Goal: Task Accomplishment & Management: Manage account settings

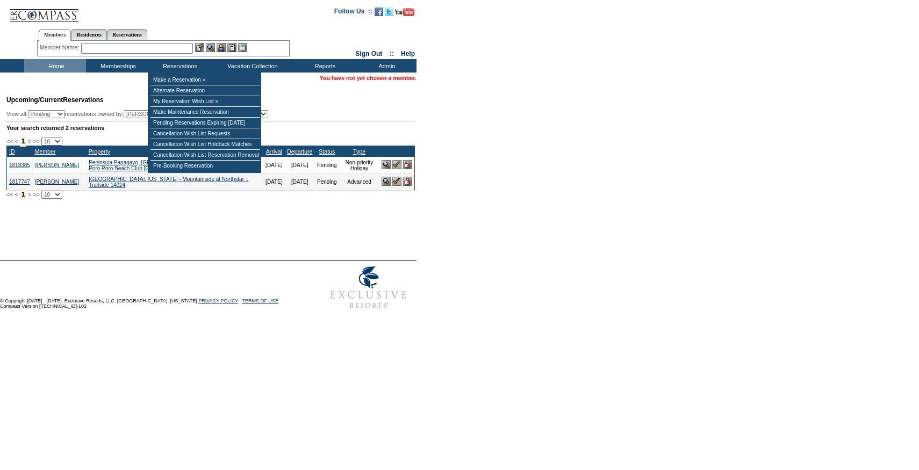
click at [154, 49] on input "text" at bounding box center [137, 48] width 112 height 11
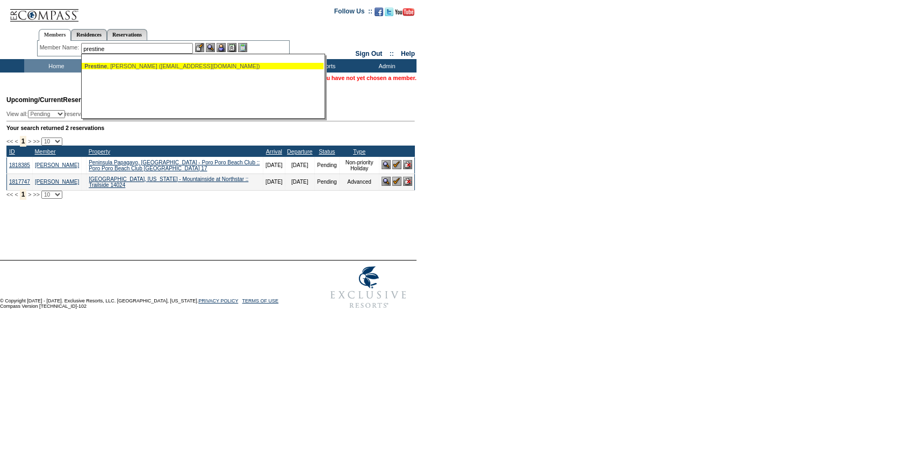
click at [146, 67] on div "Prestine , Scott (sprestine@yahoo.com)" at bounding box center [202, 66] width 237 height 6
type input "Prestine, Scott (sprestine@yahoo.com)"
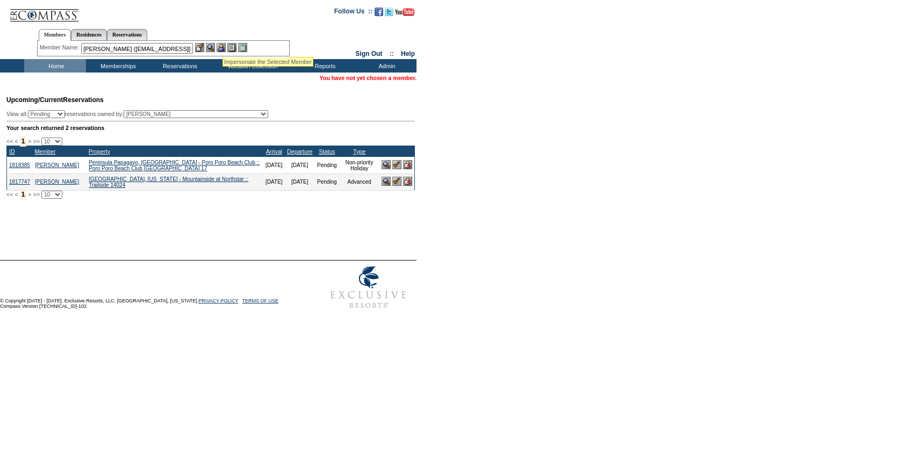
click at [223, 44] on img at bounding box center [221, 47] width 9 height 9
click at [204, 44] on img at bounding box center [199, 47] width 9 height 9
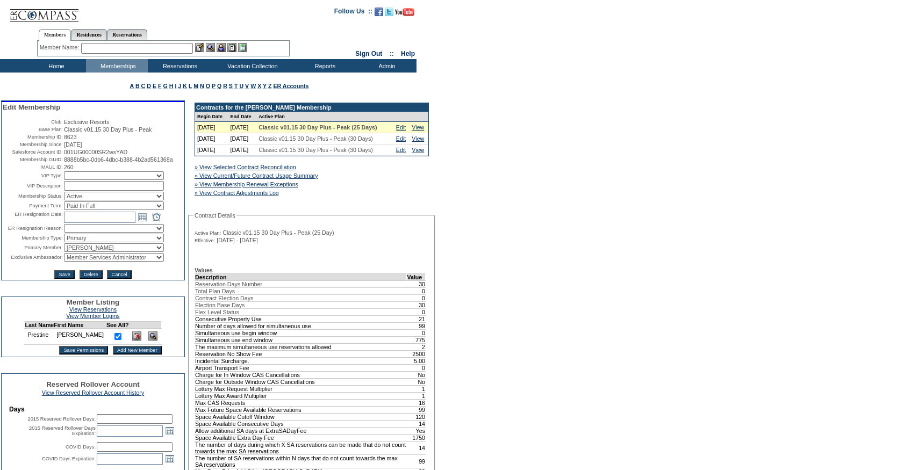
click at [154, 262] on select "IT Group Admin Alma Smith Peter Dawson Team Accounting (MSM) Stephanie Simons S…" at bounding box center [114, 257] width 100 height 9
select select "58315"
click at [64, 262] on select "IT Group Admin Alma Smith Peter Dawson Team Accounting (MSM) Stephanie Simons S…" at bounding box center [114, 257] width 100 height 9
click at [66, 279] on input "Save" at bounding box center [64, 274] width 20 height 9
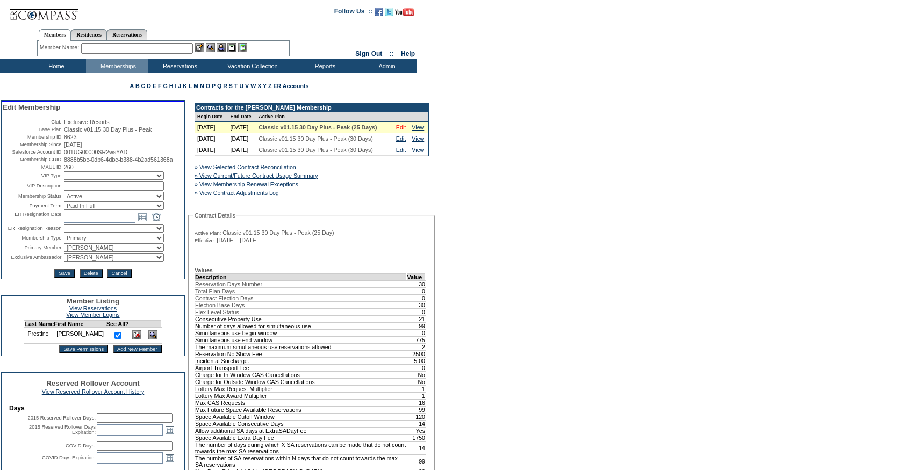
click at [403, 131] on link "Edit" at bounding box center [401, 127] width 10 height 6
